Goal: Information Seeking & Learning: Learn about a topic

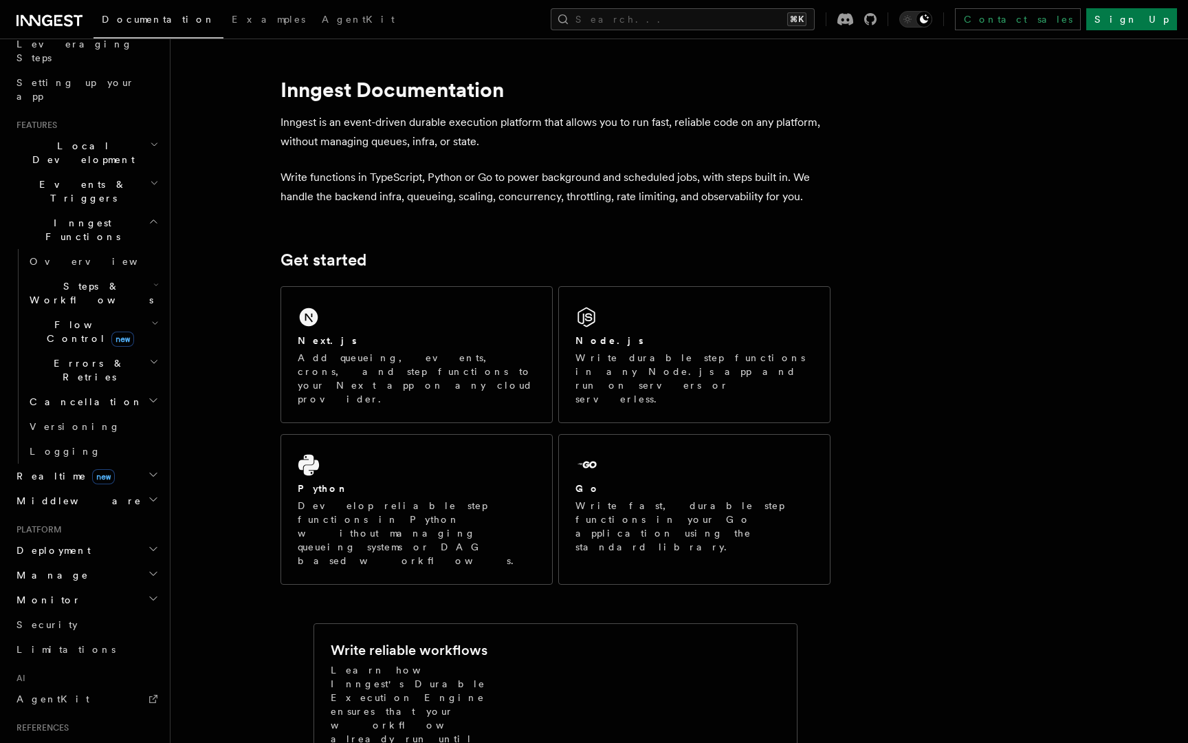
scroll to position [261, 0]
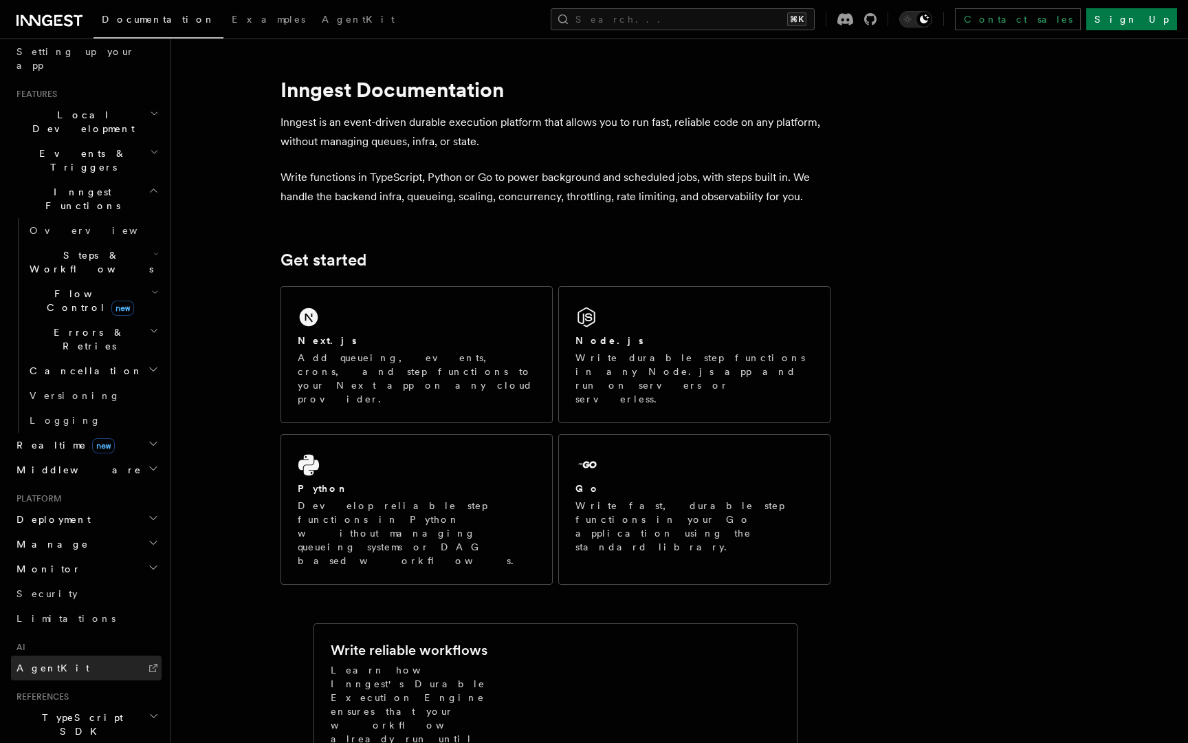
click at [56, 655] on link "AgentKit" at bounding box center [86, 667] width 151 height 25
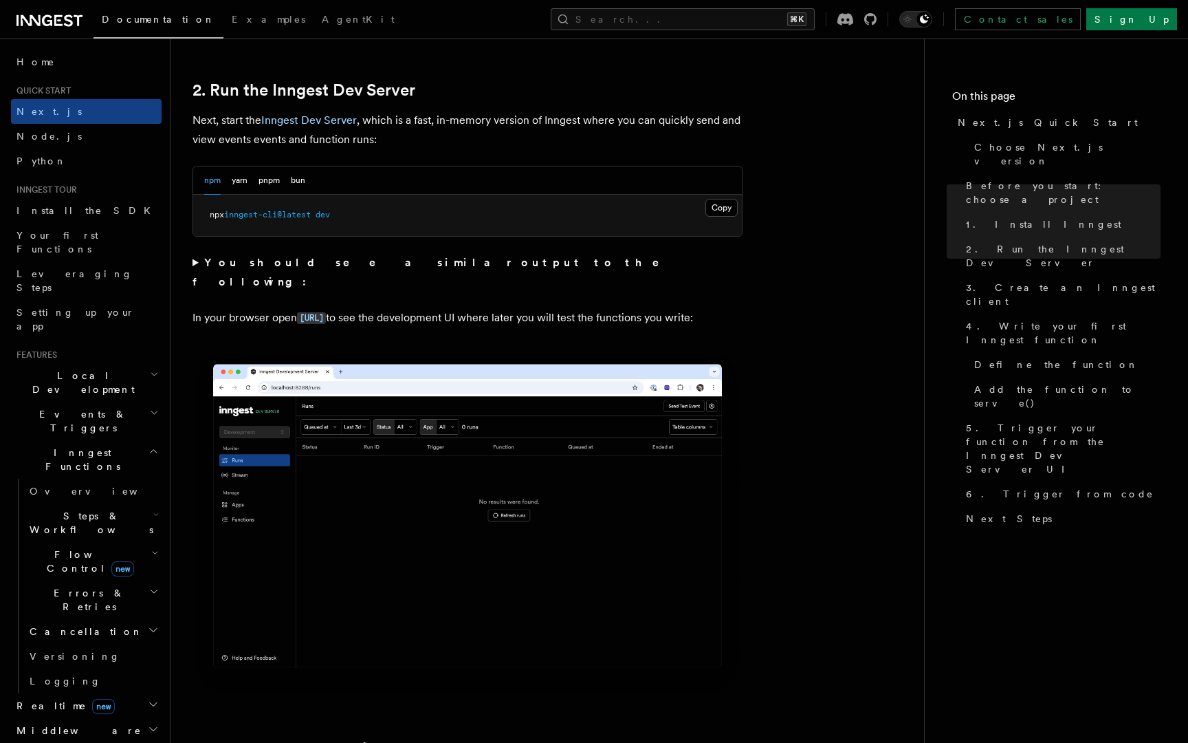
click at [148, 699] on icon "button" at bounding box center [153, 704] width 11 height 11
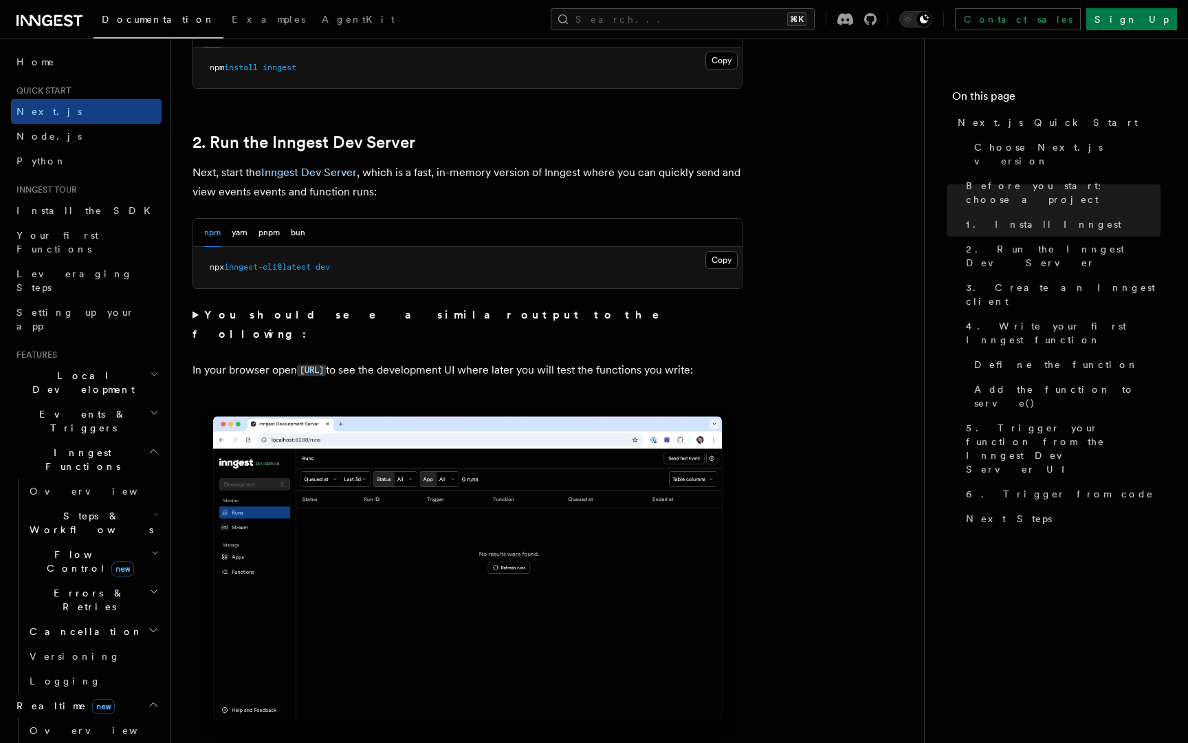
scroll to position [887, 0]
click at [146, 619] on h2 "Cancellation" at bounding box center [93, 631] width 138 height 25
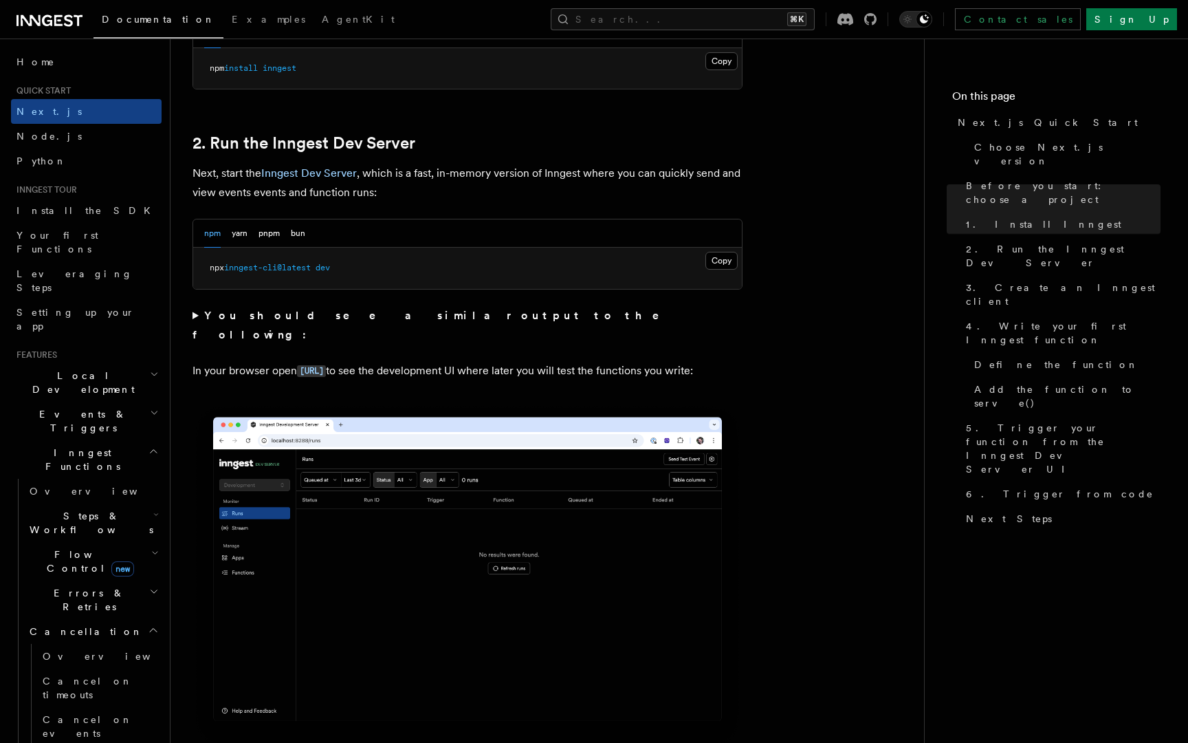
click at [146, 619] on h2 "Cancellation" at bounding box center [93, 631] width 138 height 25
click at [154, 580] on h2 "Errors & Retries" at bounding box center [93, 599] width 138 height 39
click at [158, 503] on h2 "Steps & Workflows" at bounding box center [93, 522] width 138 height 39
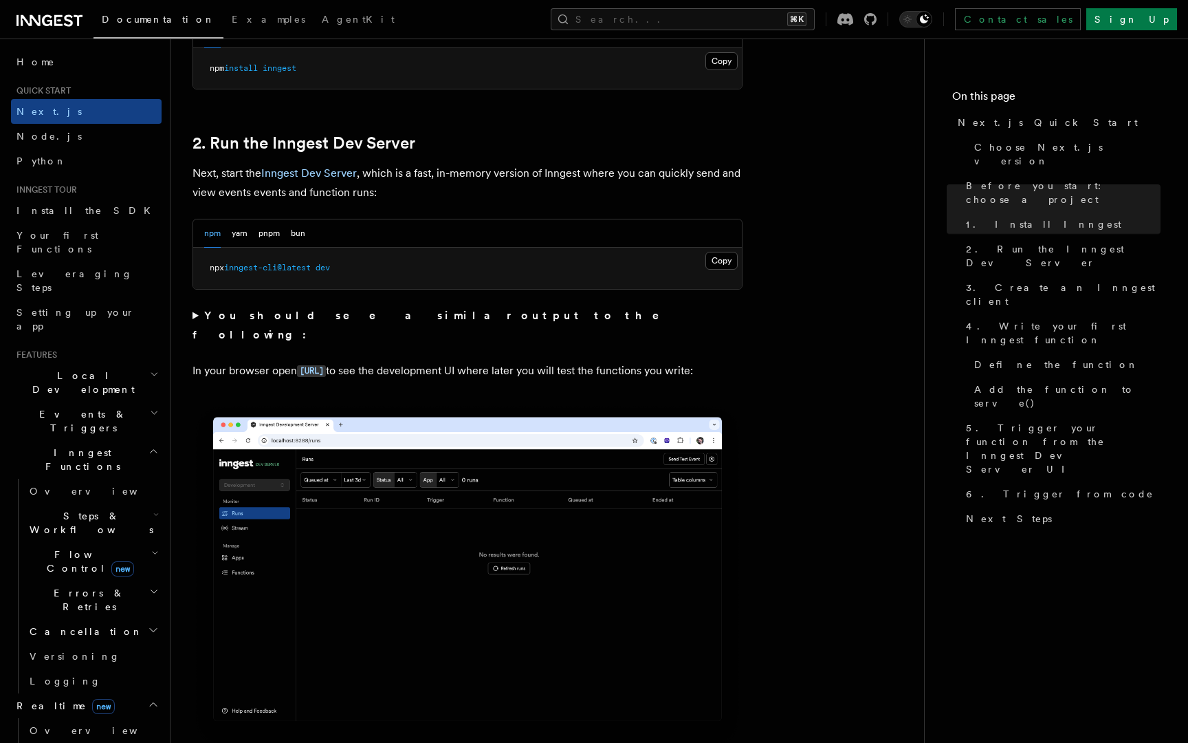
click at [154, 547] on icon "button" at bounding box center [155, 552] width 8 height 11
click at [78, 580] on link "Overview" at bounding box center [99, 592] width 124 height 25
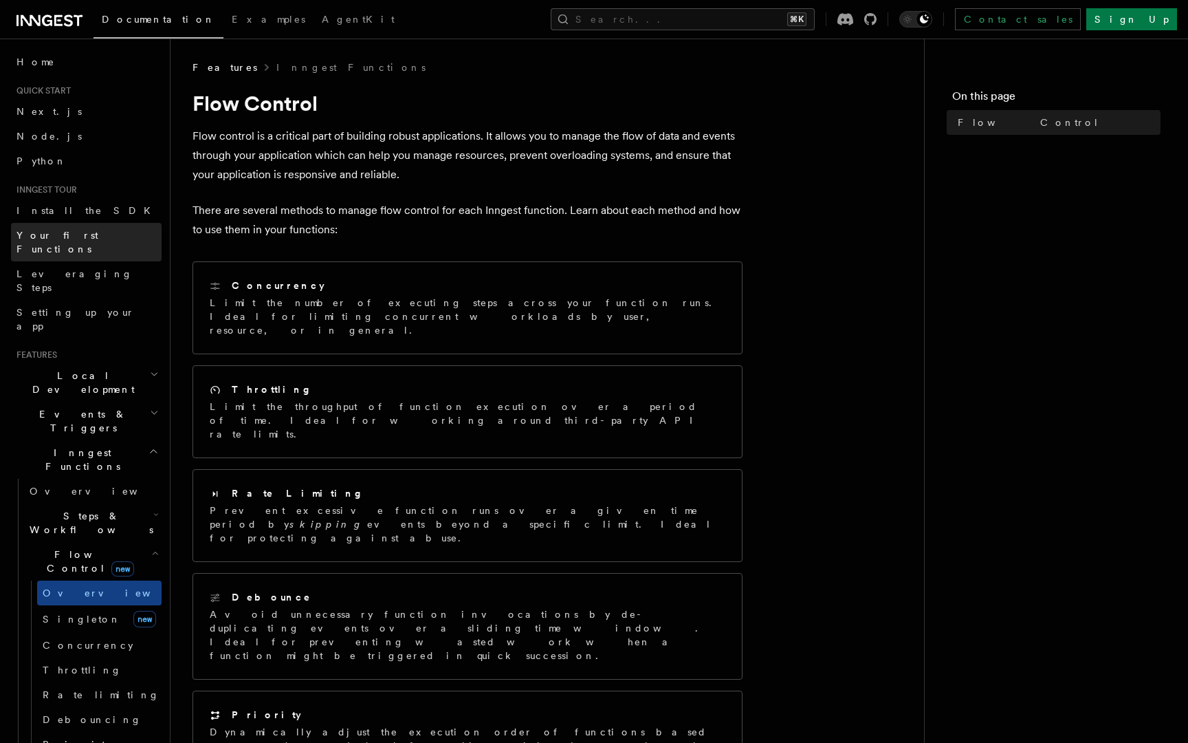
click at [59, 234] on span "Your first Functions" at bounding box center [58, 242] width 82 height 25
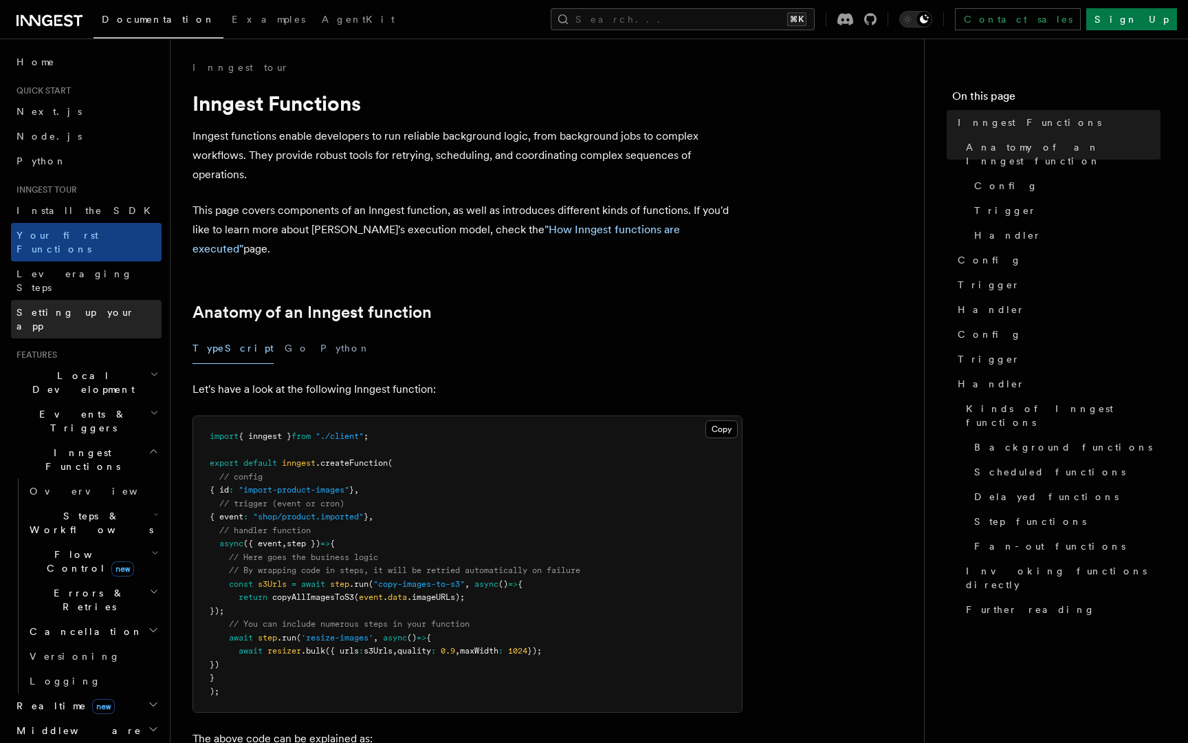
click at [70, 307] on span "Setting up your app" at bounding box center [76, 319] width 118 height 25
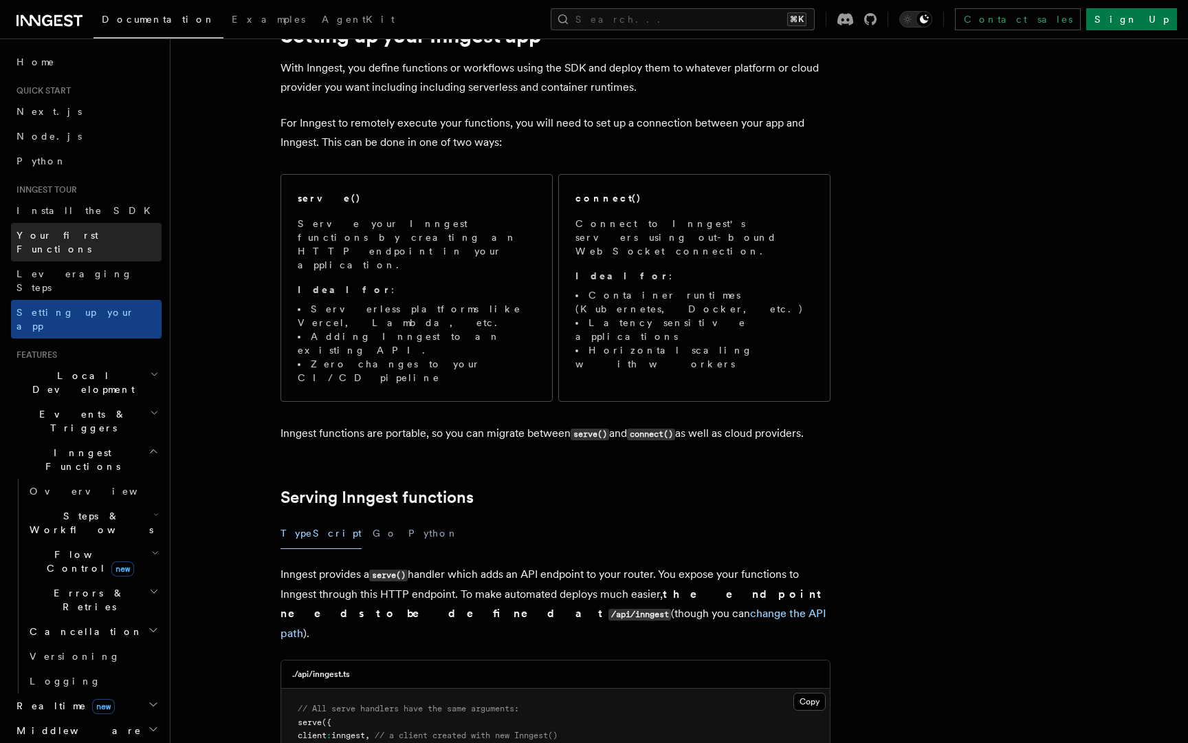
scroll to position [55, 0]
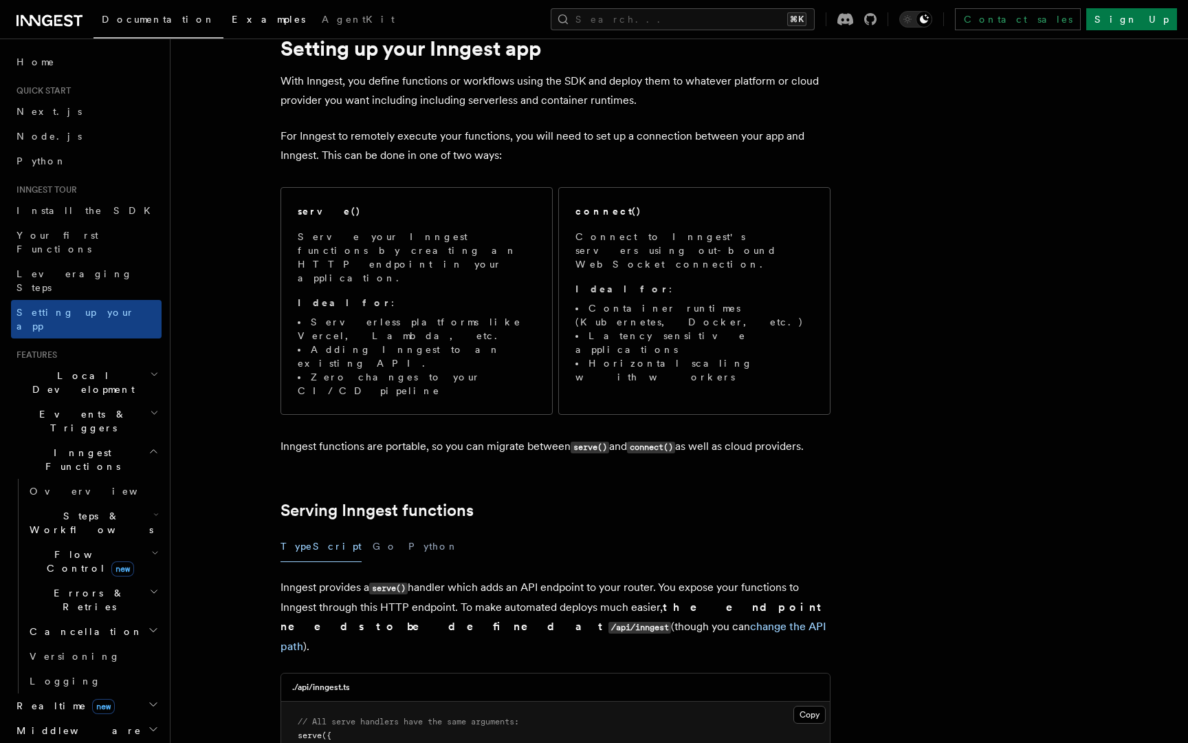
click at [224, 12] on link "Examples" at bounding box center [269, 20] width 90 height 33
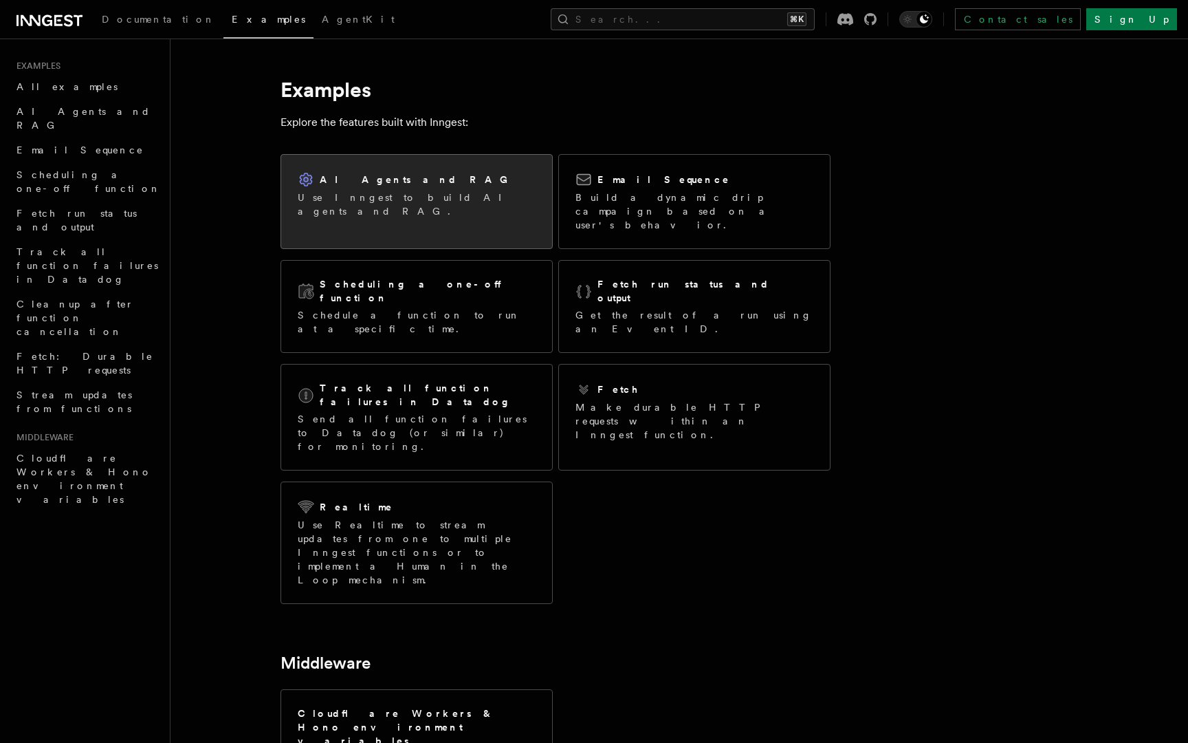
click at [300, 189] on div "AI Agents and RAG Use Inngest to build AI agents and RAG." at bounding box center [417, 194] width 238 height 47
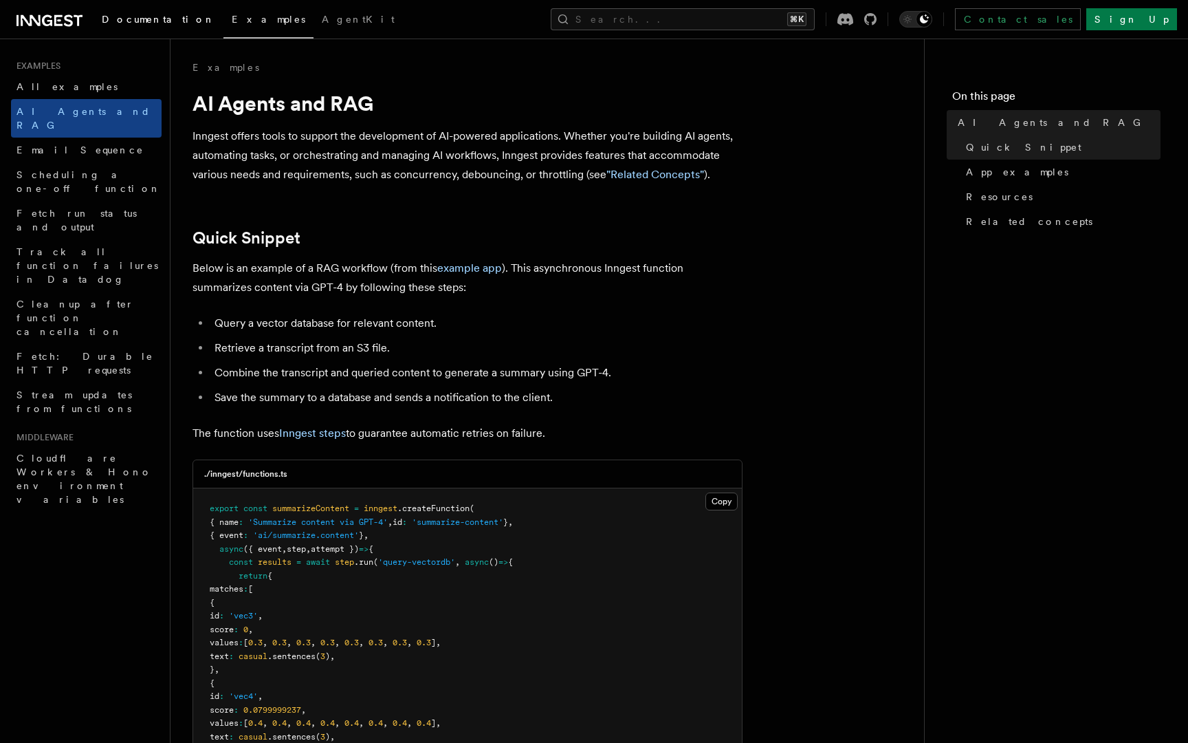
click at [146, 32] on link "Documentation" at bounding box center [159, 20] width 130 height 33
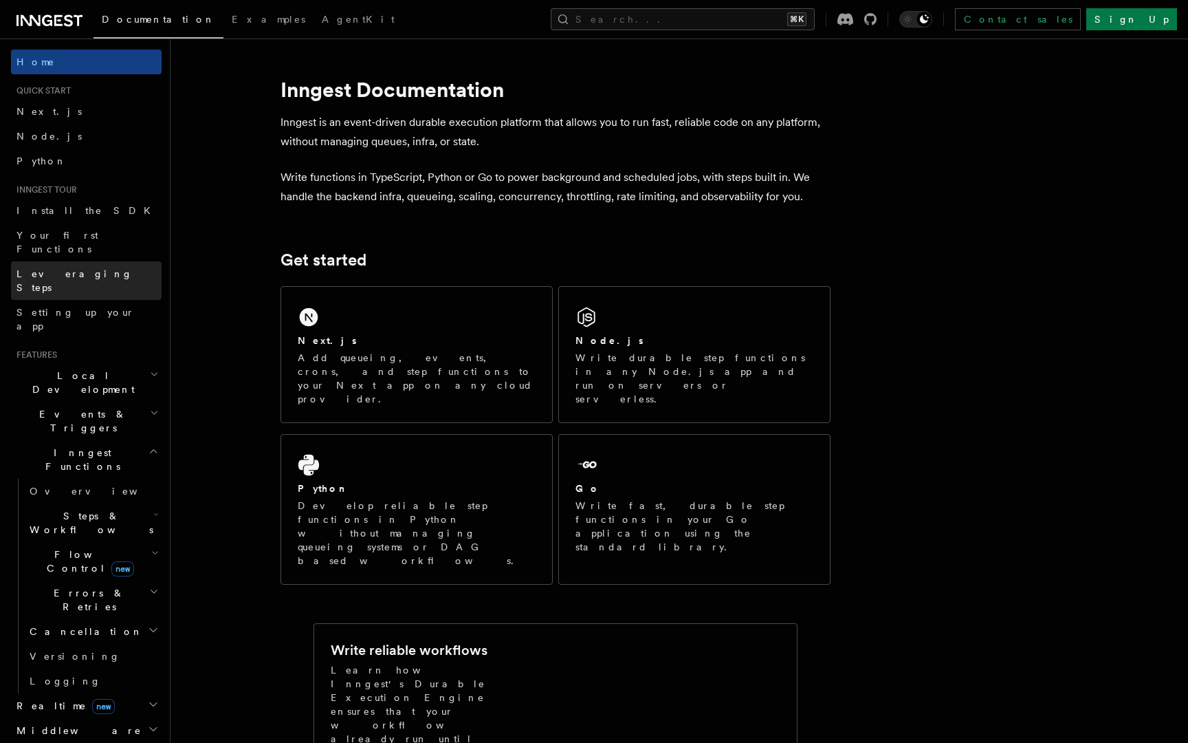
scroll to position [358, 0]
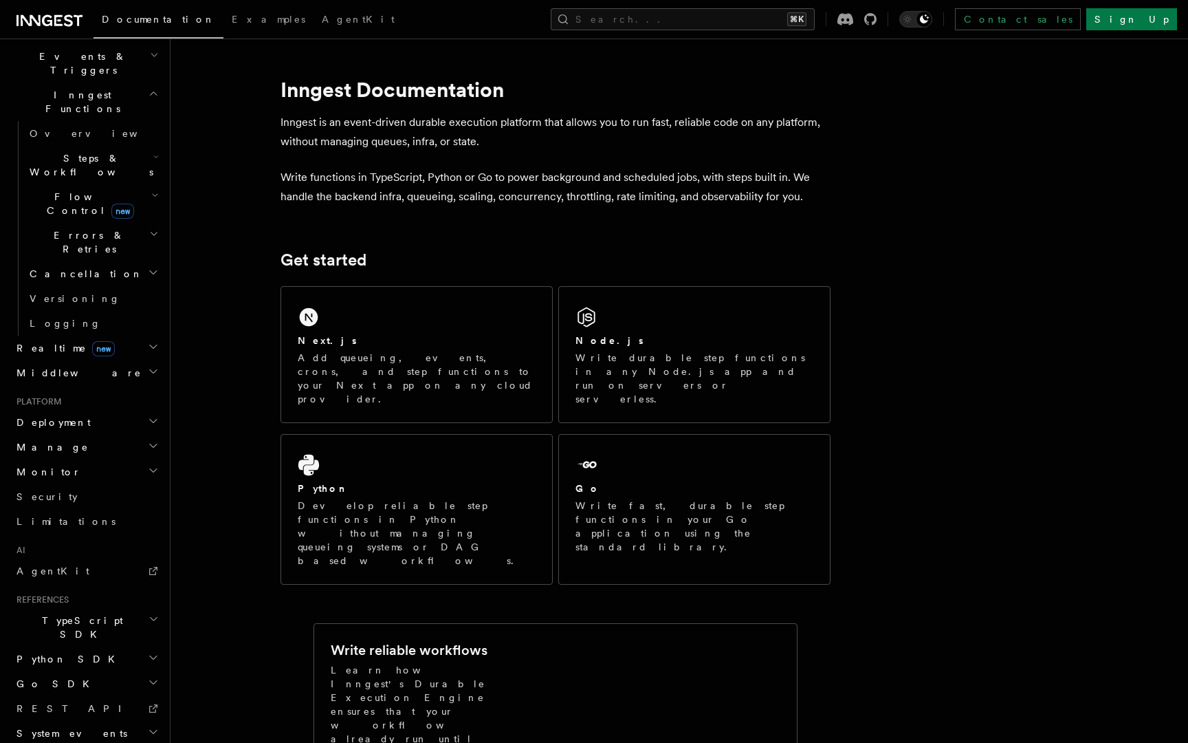
click at [85, 270] on div "Home Quick start Next.js Node.js Python Inngest tour Install the SDK Your first…" at bounding box center [86, 282] width 151 height 1180
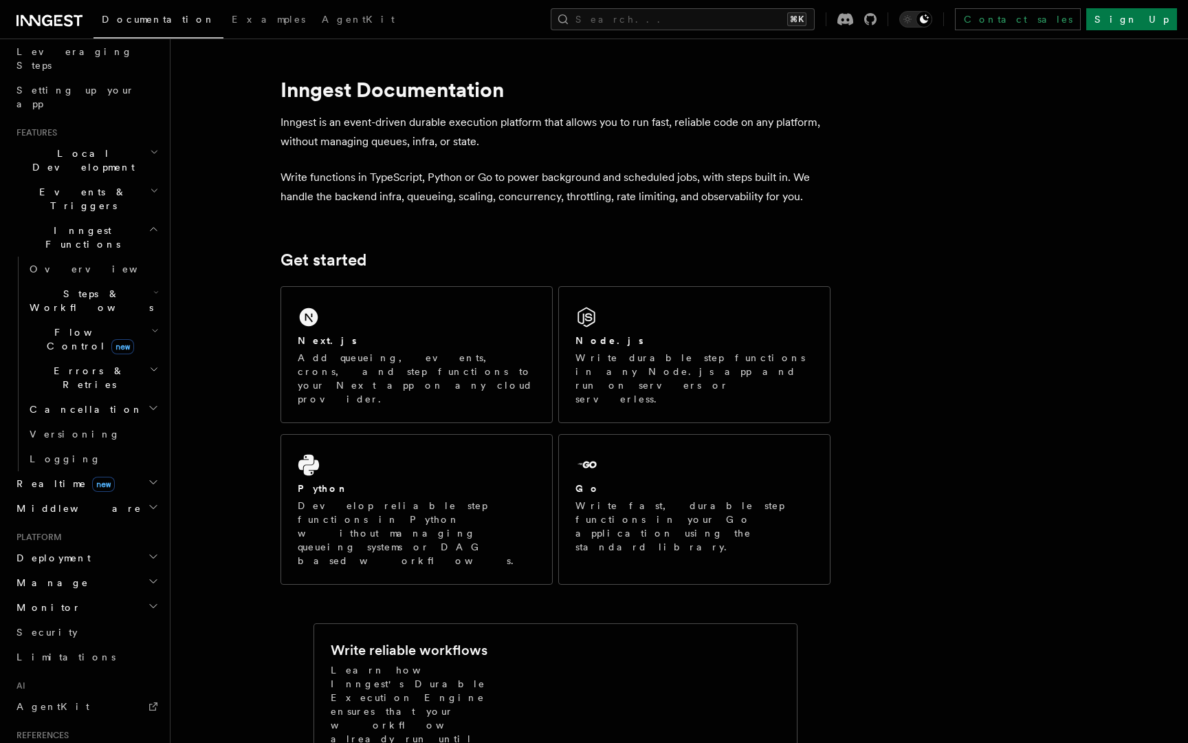
scroll to position [219, 0]
click at [57, 598] on h2 "Monitor" at bounding box center [86, 610] width 151 height 25
click at [76, 598] on h2 "Monitor" at bounding box center [86, 610] width 151 height 25
click at [46, 704] on span "AgentKit" at bounding box center [53, 709] width 73 height 11
